Goal: Transaction & Acquisition: Purchase product/service

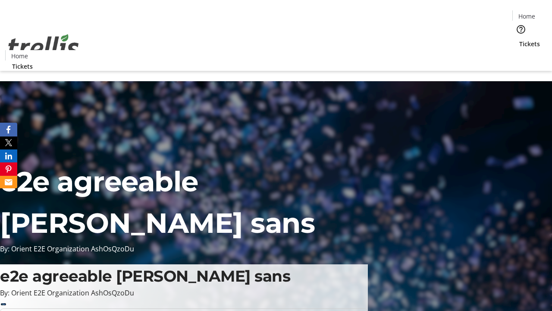
click at [519, 39] on span "Tickets" at bounding box center [529, 43] width 21 height 9
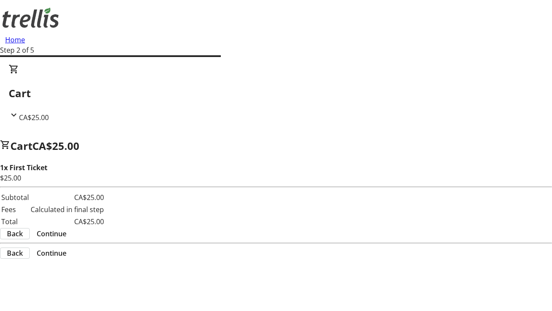
click at [66, 228] on span "Continue" at bounding box center [52, 233] width 30 height 10
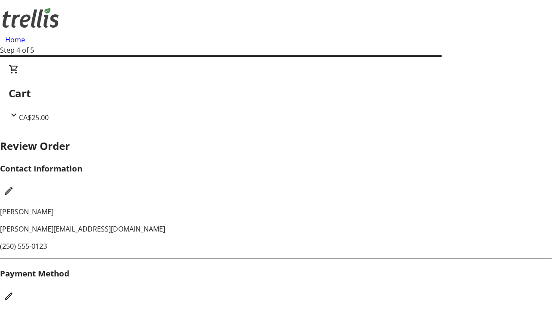
click at [14, 291] on mat-icon "Edit Payment Method" at bounding box center [8, 296] width 10 height 10
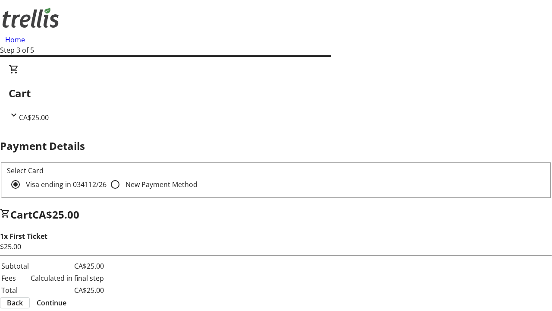
click at [107, 176] on input "New Payment Method" at bounding box center [115, 184] width 17 height 17
radio input "true"
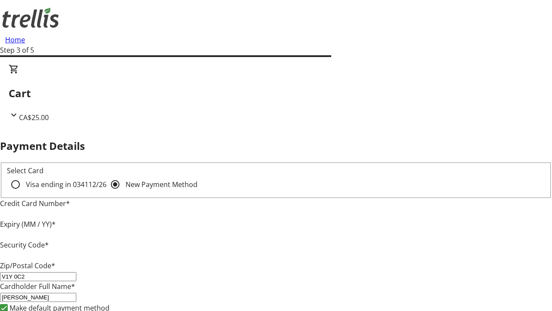
type input "V1Y 0C2"
